Goal: Task Accomplishment & Management: Manage account settings

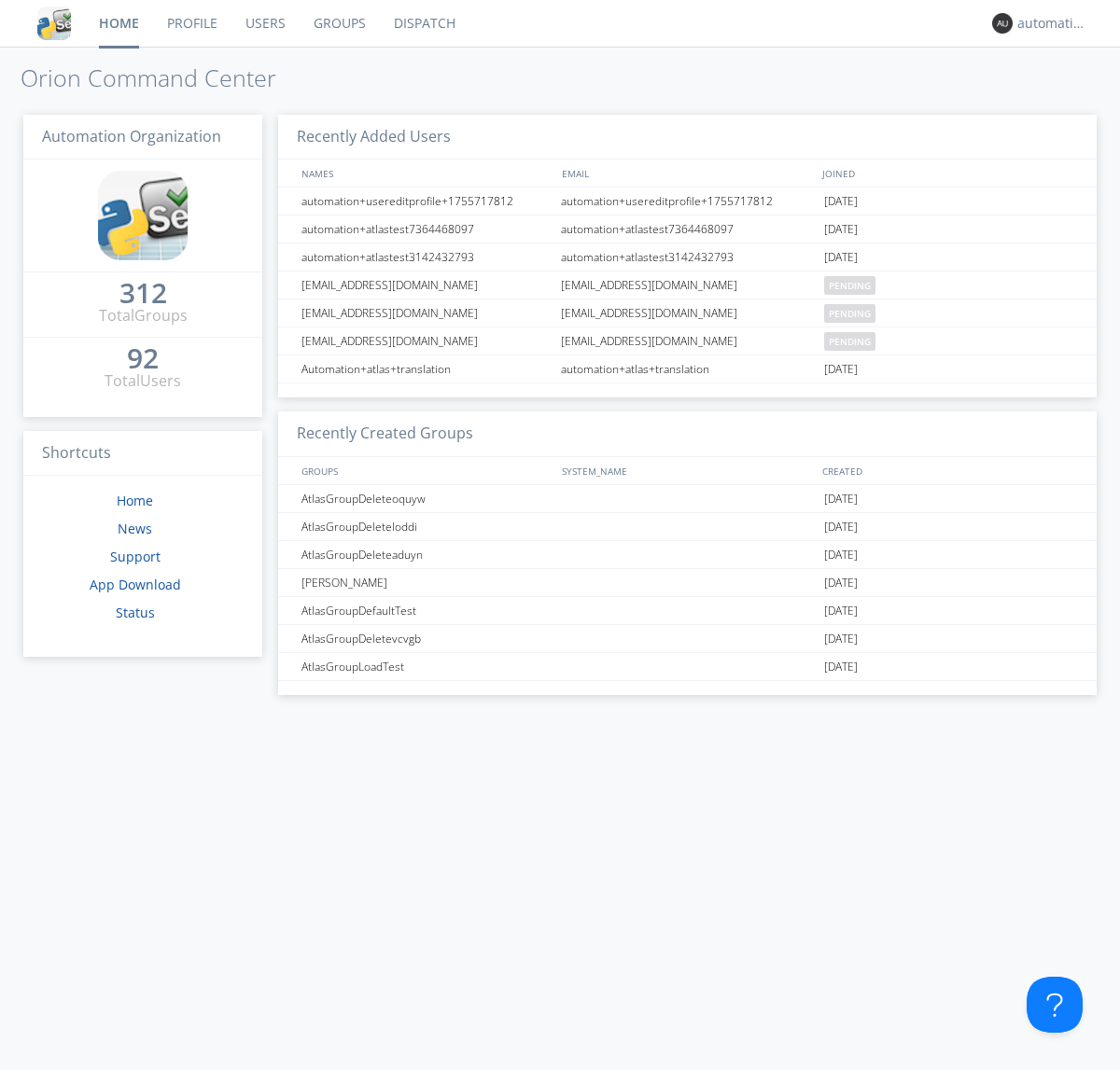
click at [423, 23] on link "Dispatch" at bounding box center [424, 23] width 89 height 47
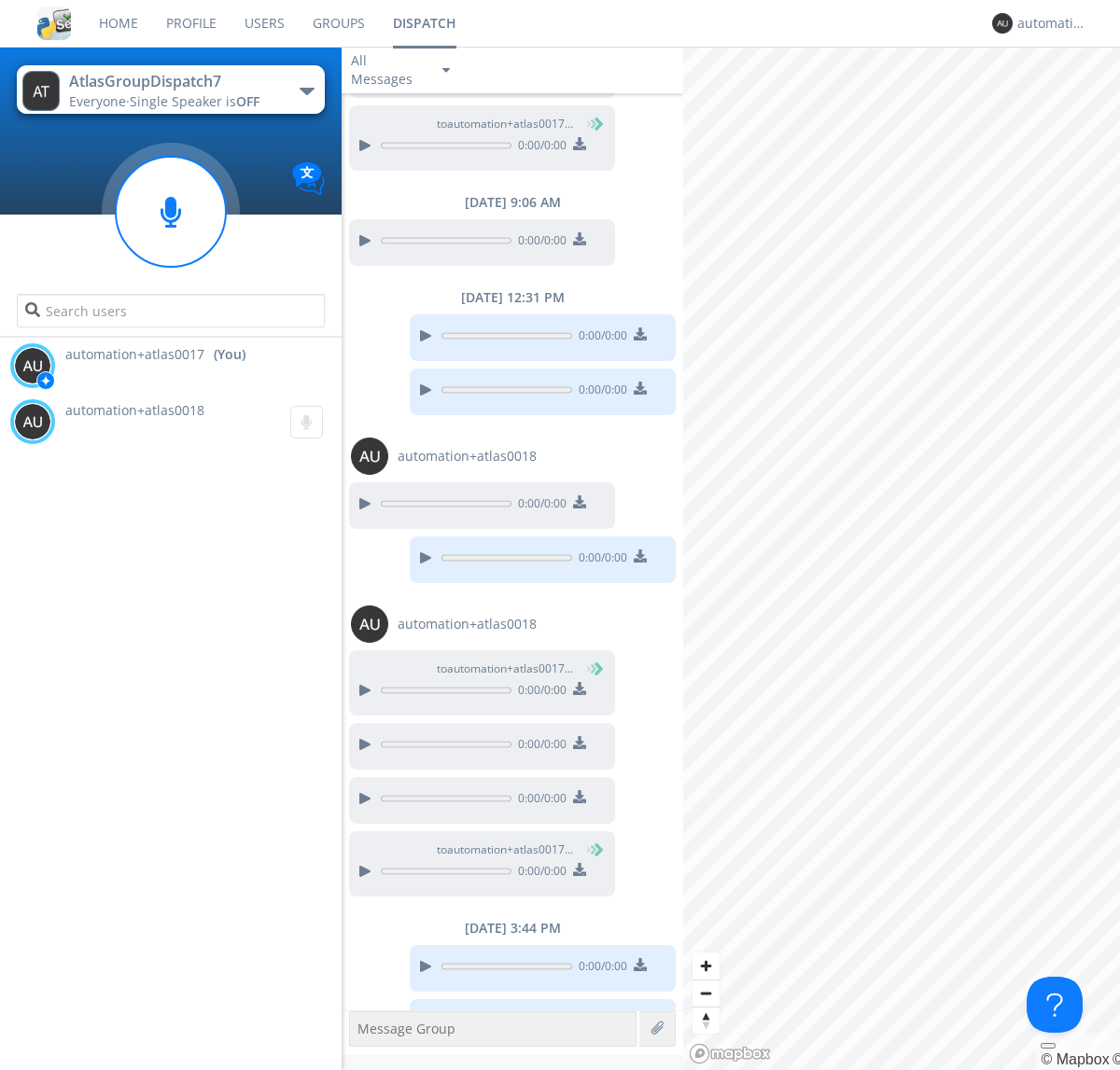
scroll to position [699, 0]
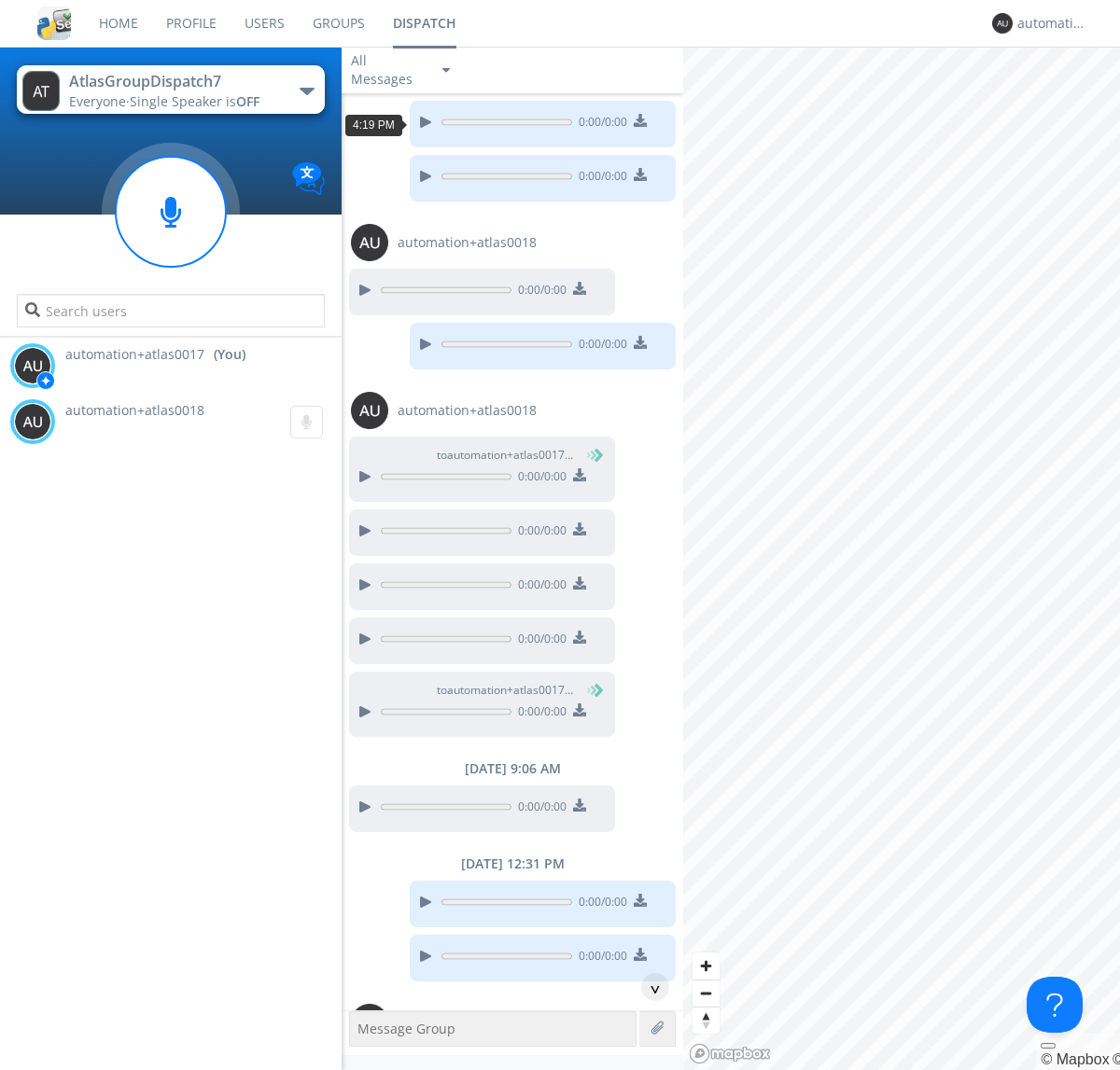
scroll to position [34, 0]
click at [648, 988] on div "^" at bounding box center [655, 987] width 28 height 28
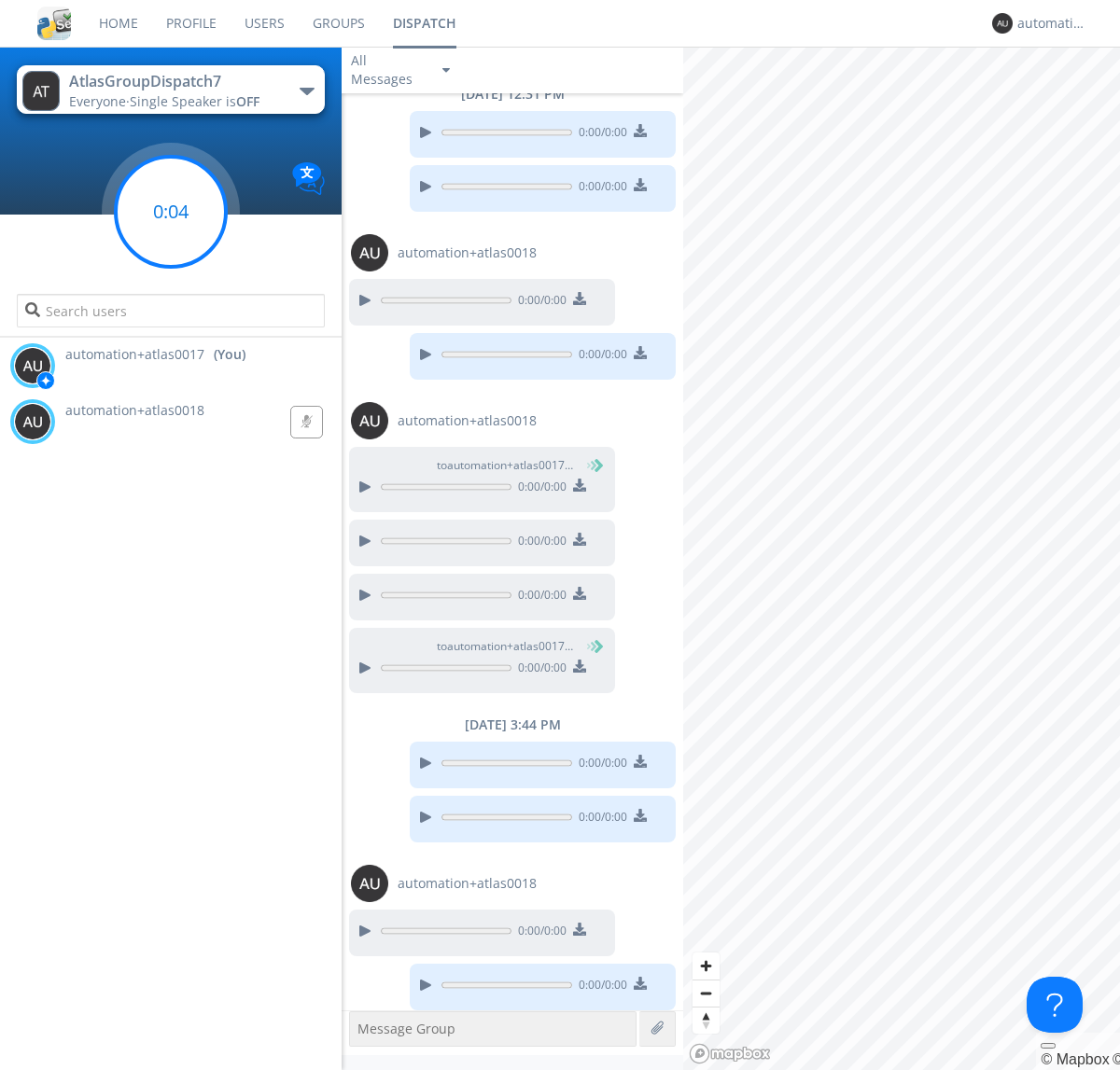
scroll to position [811, 0]
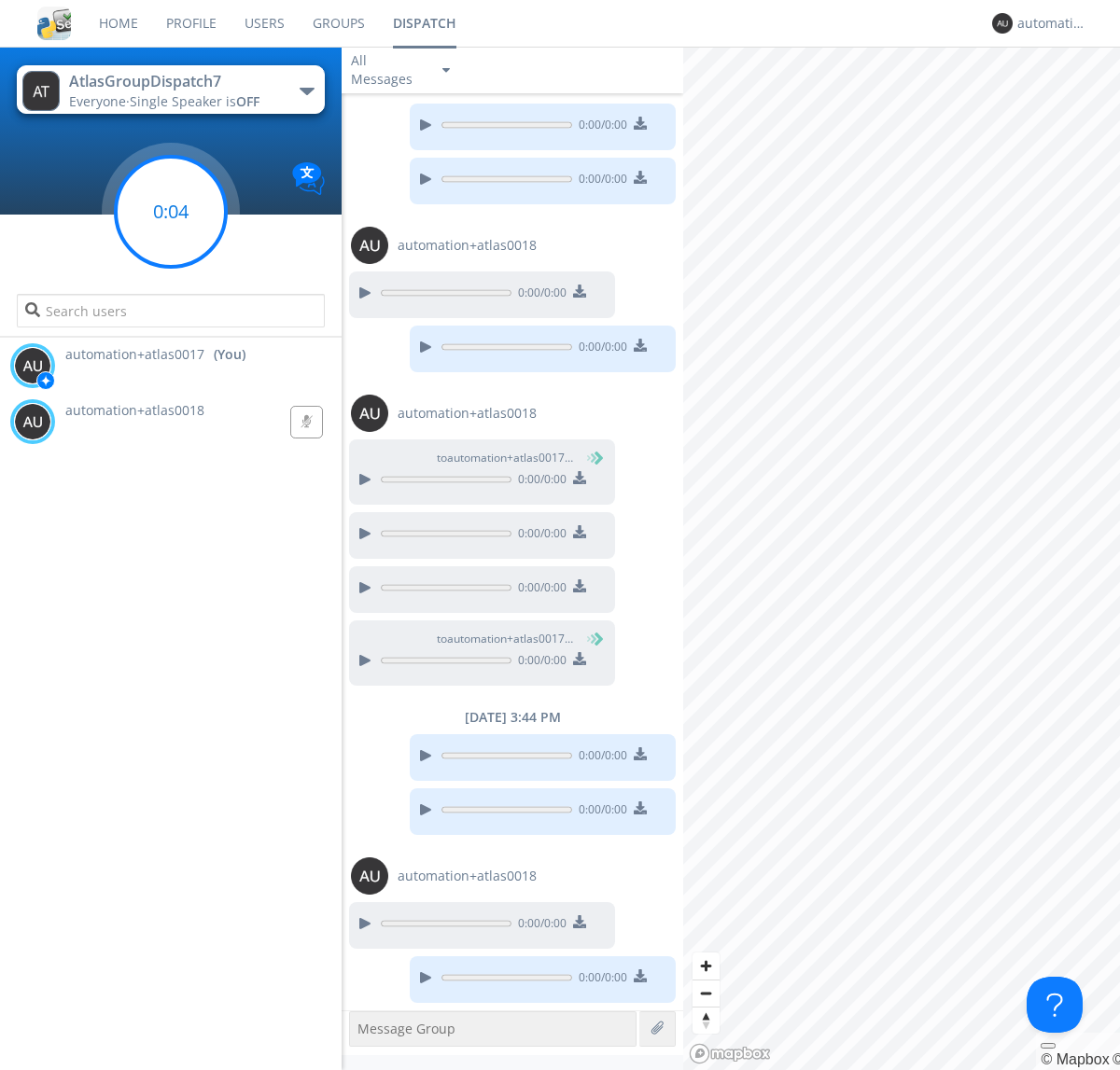
click at [171, 212] on g at bounding box center [171, 212] width 110 height 110
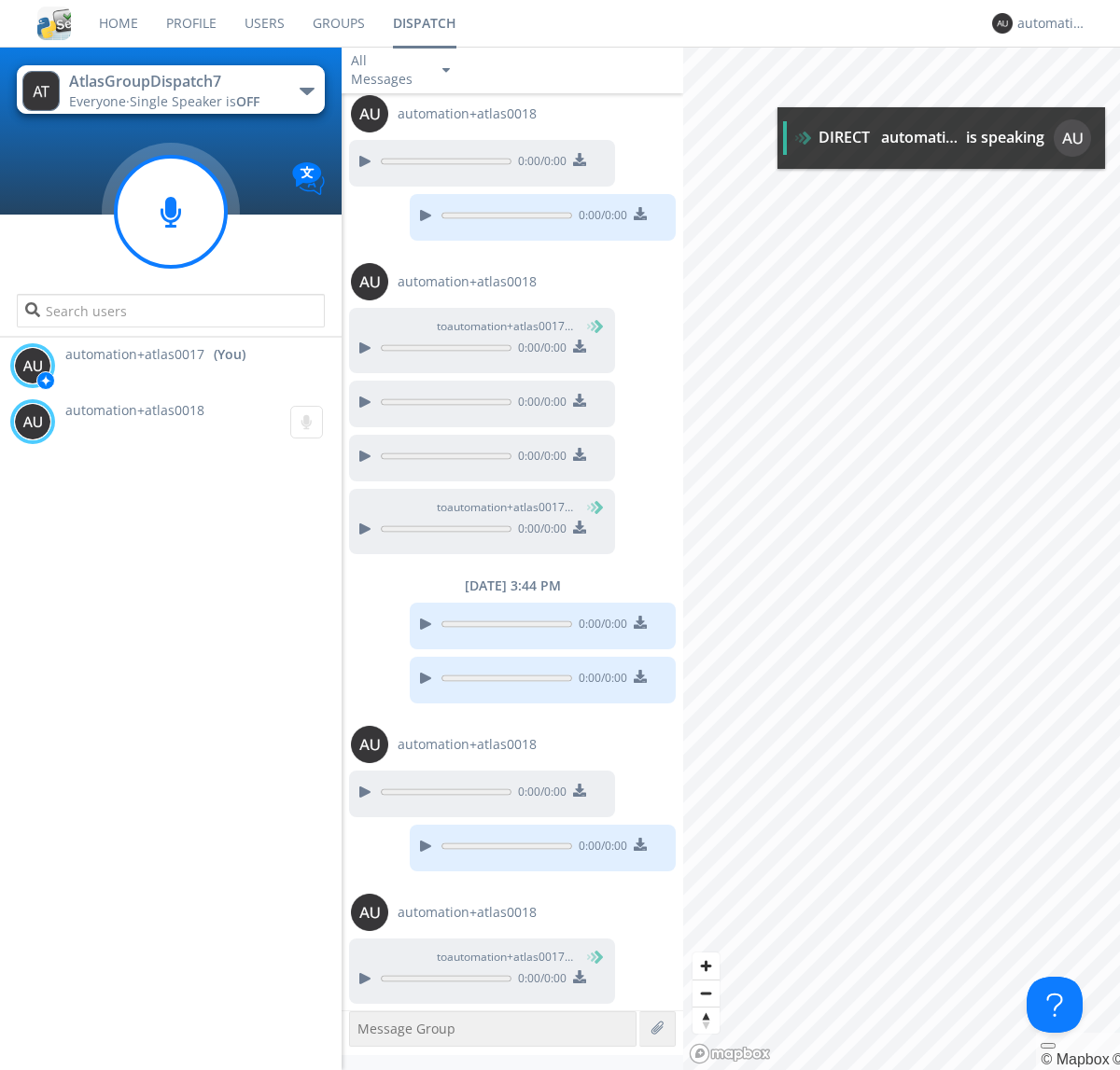
scroll to position [943, 0]
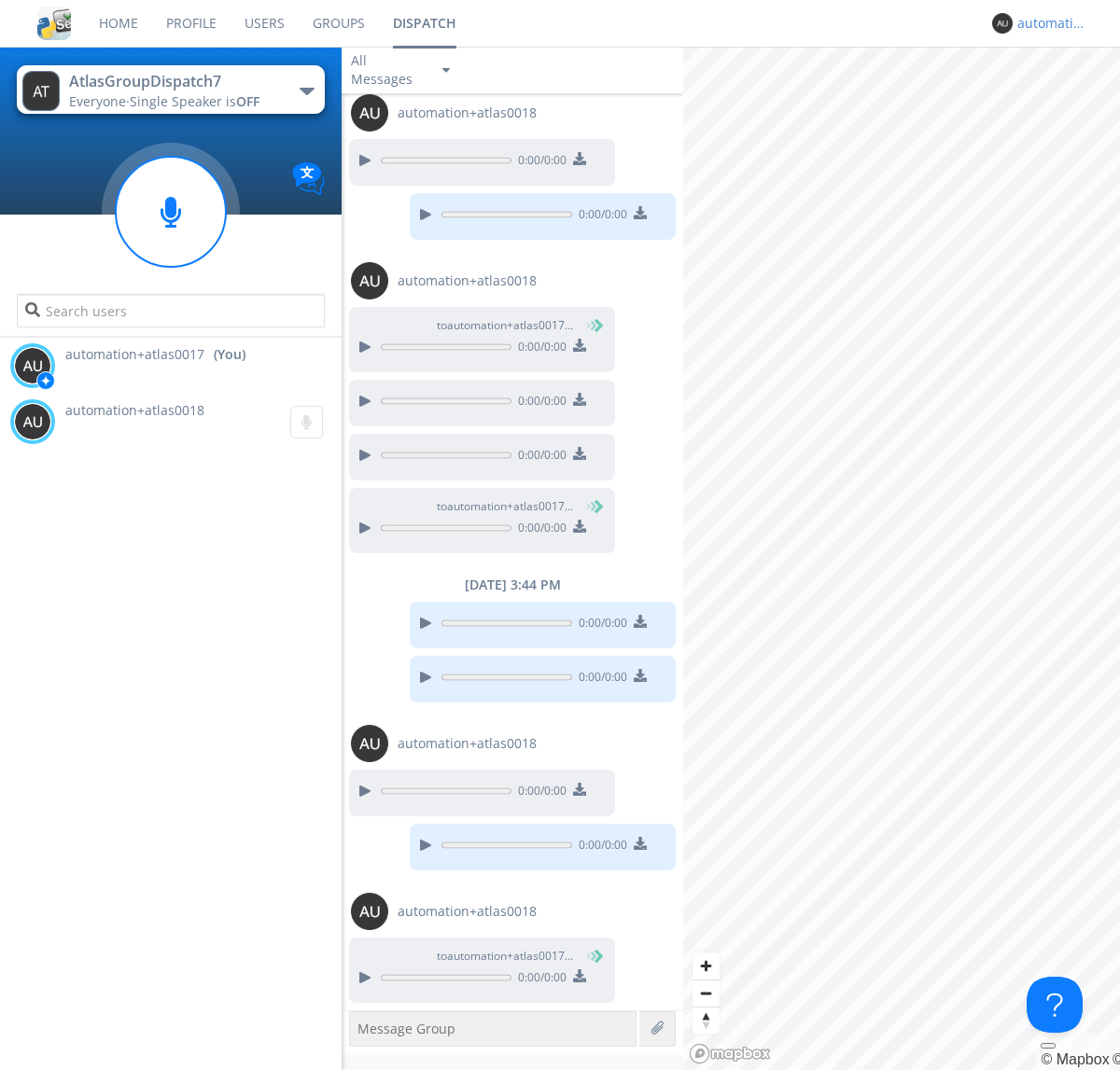
click at [1047, 23] on div "automation+atlas0017" at bounding box center [1052, 23] width 70 height 18
click at [1062, 98] on div "Log Out" at bounding box center [1062, 99] width 96 height 34
